Goal: Navigation & Orientation: Find specific page/section

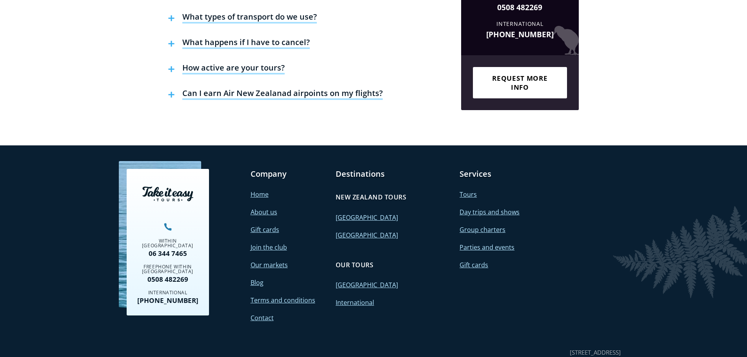
scroll to position [1692, 0]
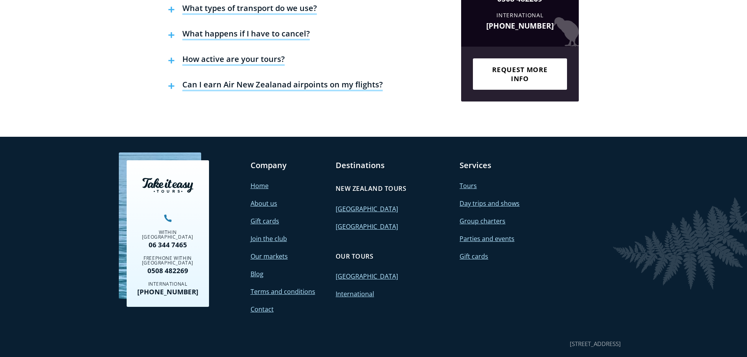
click at [266, 199] on link "About us" at bounding box center [264, 203] width 27 height 9
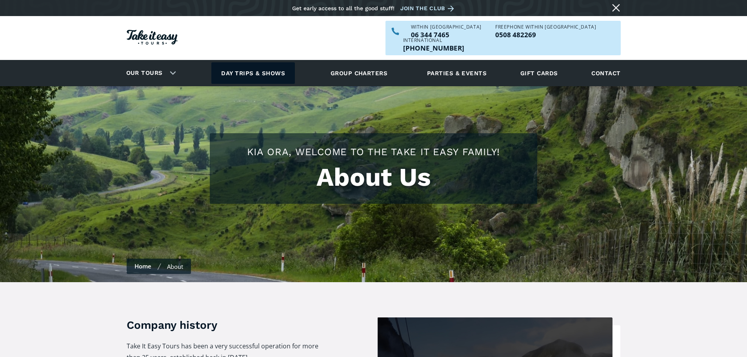
click at [262, 64] on link "Day trips & shows" at bounding box center [253, 73] width 84 height 22
